Goal: Navigation & Orientation: Find specific page/section

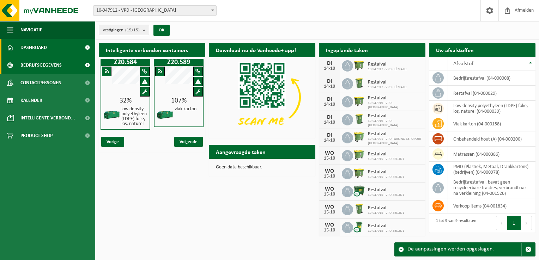
click at [41, 66] on span "Bedrijfsgegevens" at bounding box center [40, 65] width 41 height 18
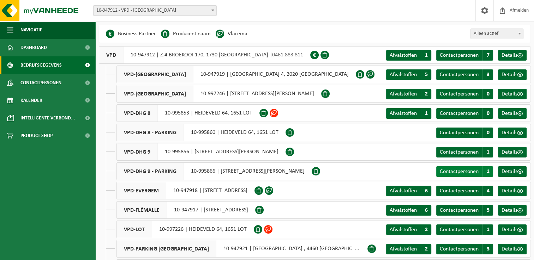
click at [487, 171] on span "1" at bounding box center [487, 172] width 11 height 11
click at [519, 153] on span at bounding box center [520, 153] width 6 height 6
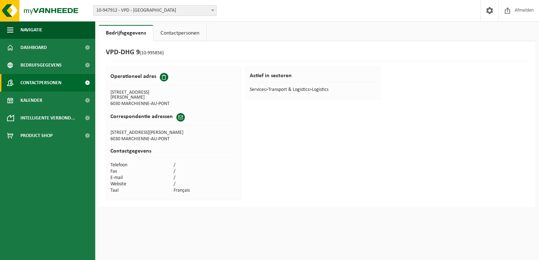
click at [41, 80] on span "Contactpersonen" at bounding box center [40, 83] width 41 height 18
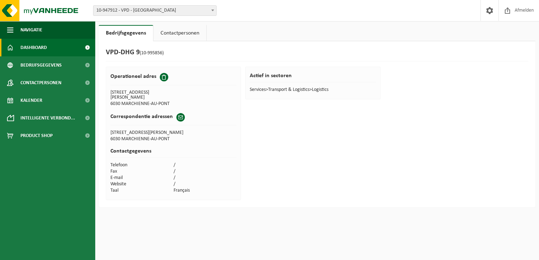
click at [31, 49] on span "Dashboard" at bounding box center [33, 48] width 26 height 18
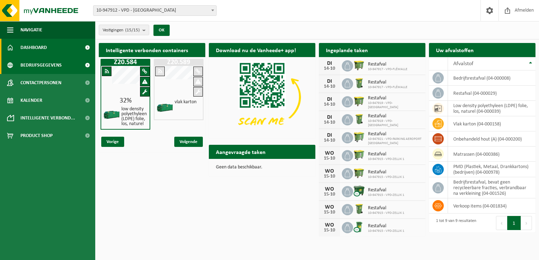
click at [47, 69] on span "Bedrijfsgegevens" at bounding box center [40, 65] width 41 height 18
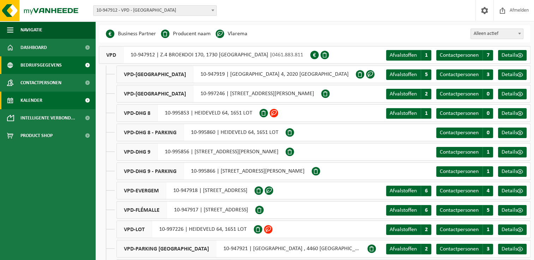
click at [20, 100] on span "Kalender" at bounding box center [31, 101] width 22 height 18
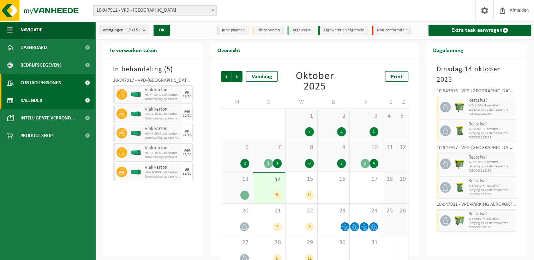
click at [37, 83] on span "Contactpersonen" at bounding box center [40, 83] width 41 height 18
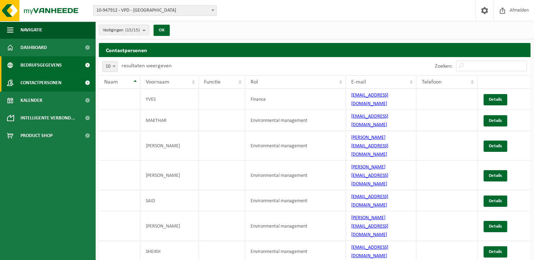
click at [34, 68] on span "Bedrijfsgegevens" at bounding box center [40, 65] width 41 height 18
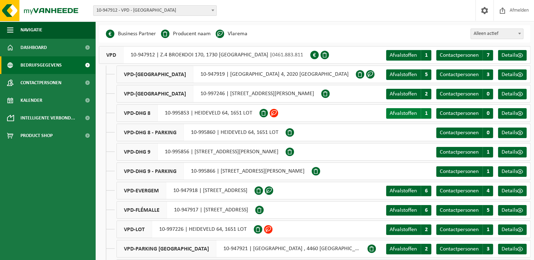
click at [406, 116] on span "Afvalstoffen" at bounding box center [403, 114] width 27 height 6
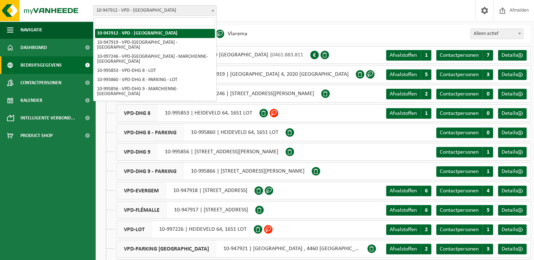
click at [212, 11] on b at bounding box center [212, 11] width 3 height 2
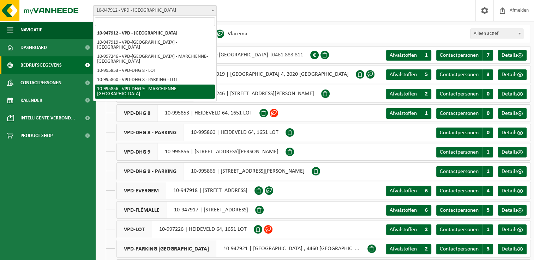
select select "172458"
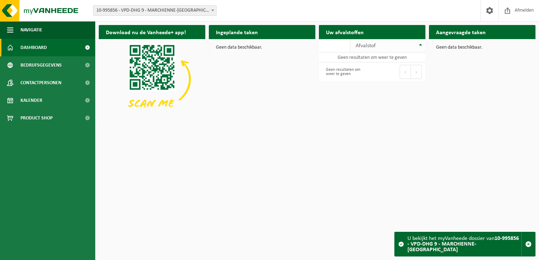
click at [421, 47] on th "Afvalstof" at bounding box center [387, 45] width 75 height 13
click at [418, 73] on button "Volgende" at bounding box center [416, 72] width 11 height 14
click at [470, 242] on div "U bekijkt het myVanheede dossier van 10-995856 - VPD-DHG 9 - MARCHIENNE-AU-PONT" at bounding box center [465, 245] width 114 height 24
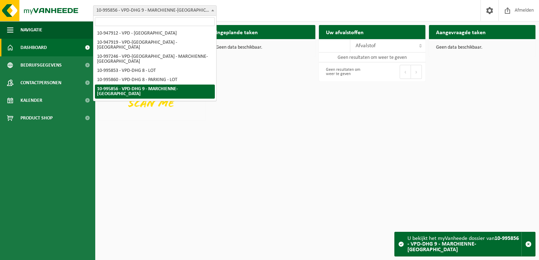
click at [150, 12] on span "10-995856 - VPD-DHG 9 - MARCHIENNE-[GEOGRAPHIC_DATA]" at bounding box center [155, 11] width 123 height 10
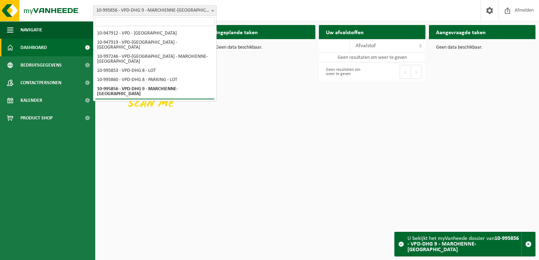
select select "172465"
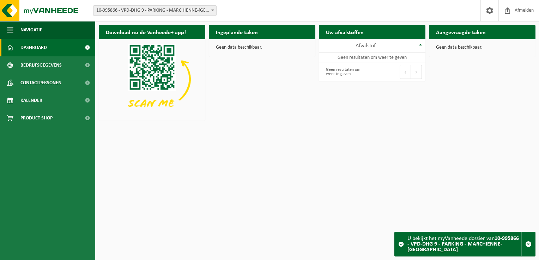
click at [40, 43] on span "Dashboard" at bounding box center [33, 48] width 26 height 18
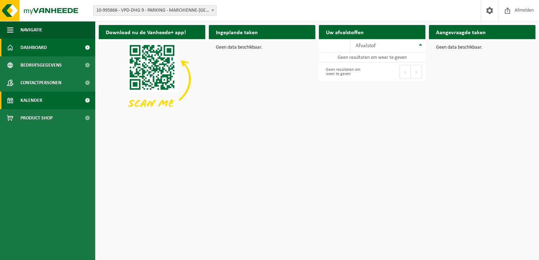
click at [30, 104] on span "Kalender" at bounding box center [31, 101] width 22 height 18
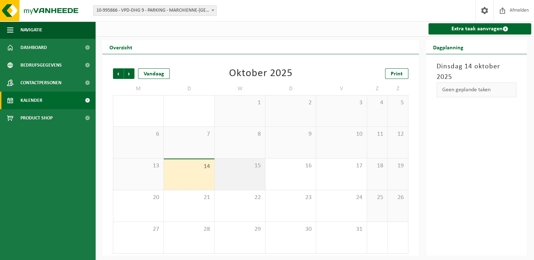
click at [251, 173] on div "15" at bounding box center [240, 174] width 50 height 31
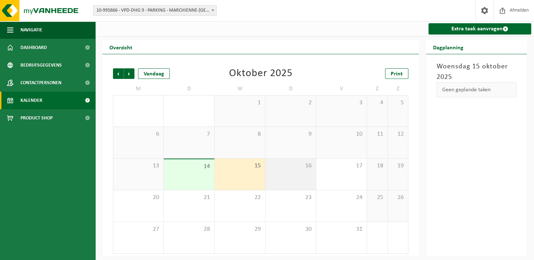
click at [299, 180] on div "16" at bounding box center [290, 174] width 50 height 31
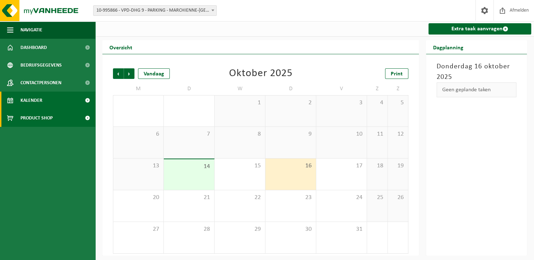
click at [45, 124] on span "Product Shop" at bounding box center [36, 118] width 32 height 18
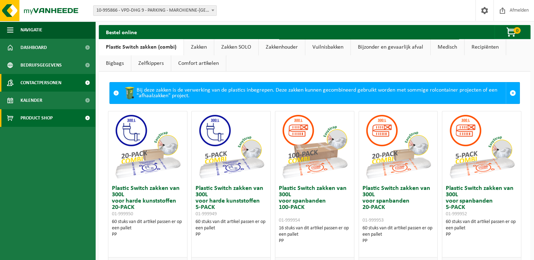
click at [35, 88] on span "Contactpersonen" at bounding box center [40, 83] width 41 height 18
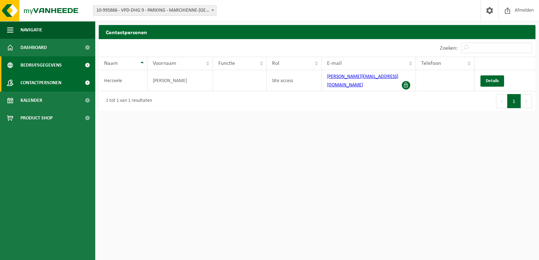
click at [36, 65] on span "Bedrijfsgegevens" at bounding box center [40, 65] width 41 height 18
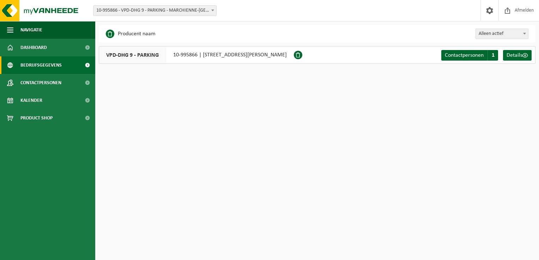
click at [47, 69] on span "Bedrijfsgegevens" at bounding box center [40, 65] width 41 height 18
